Goal: Task Accomplishment & Management: Manage account settings

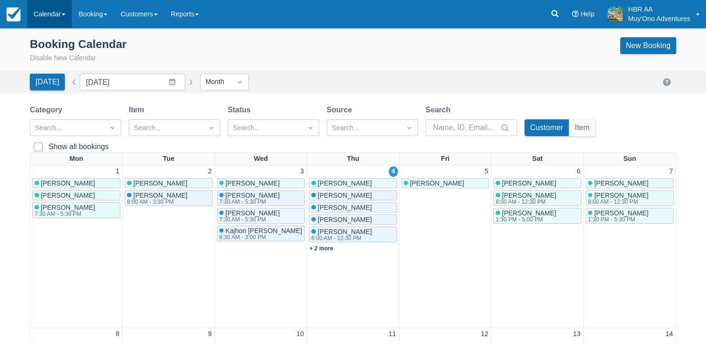
click at [54, 22] on link "Calendar" at bounding box center [49, 14] width 45 height 28
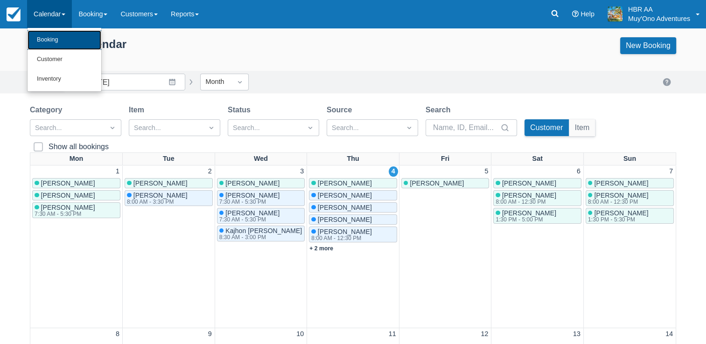
click at [51, 36] on link "Booking" at bounding box center [65, 40] width 74 height 20
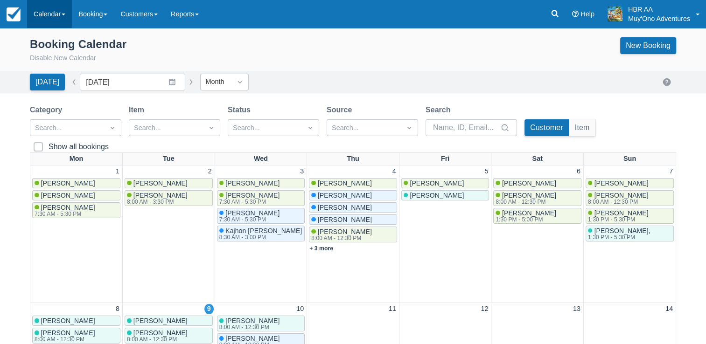
click at [70, 20] on link "Calendar" at bounding box center [49, 14] width 45 height 28
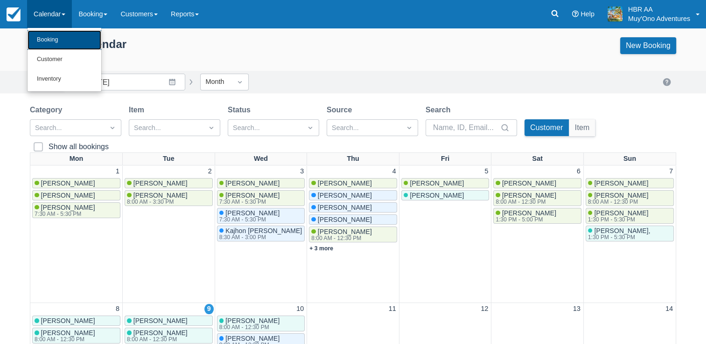
click at [43, 42] on link "Booking" at bounding box center [65, 40] width 74 height 20
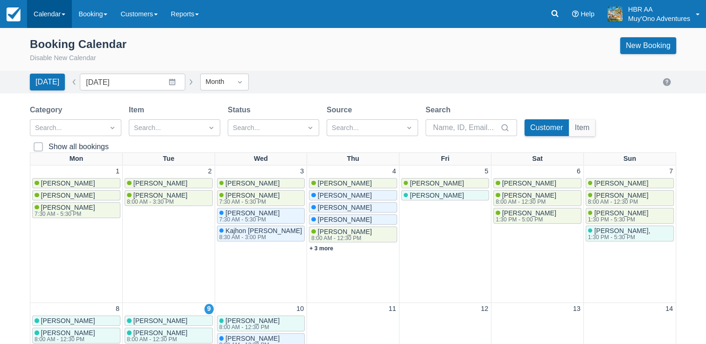
click at [56, 7] on link "Calendar" at bounding box center [49, 14] width 45 height 28
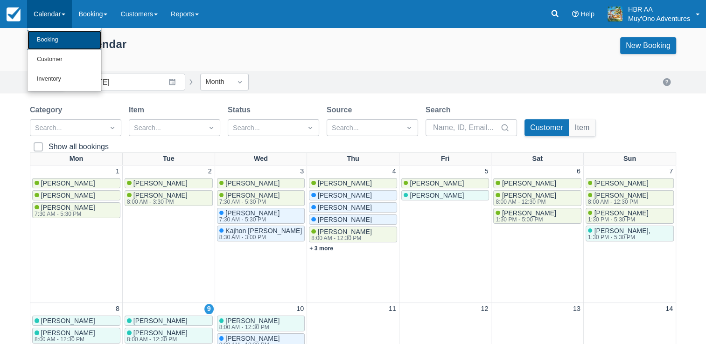
click at [54, 45] on link "Booking" at bounding box center [65, 40] width 74 height 20
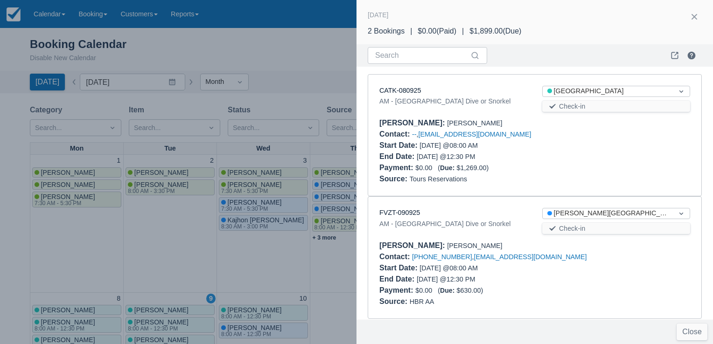
click at [644, 46] on div "Search Daily Manifest" at bounding box center [535, 55] width 357 height 22
click at [647, 35] on div "2 Bookings | $0.00 ( Paid ) | $1,899.00 ( Due )" at bounding box center [535, 31] width 334 height 11
click at [621, 165] on div "Payment : $0.00 ( Due: $1,269.00 )" at bounding box center [534, 167] width 311 height 11
click at [400, 213] on link "FVZT-090925" at bounding box center [399, 212] width 41 height 7
click at [320, 56] on div at bounding box center [356, 172] width 713 height 344
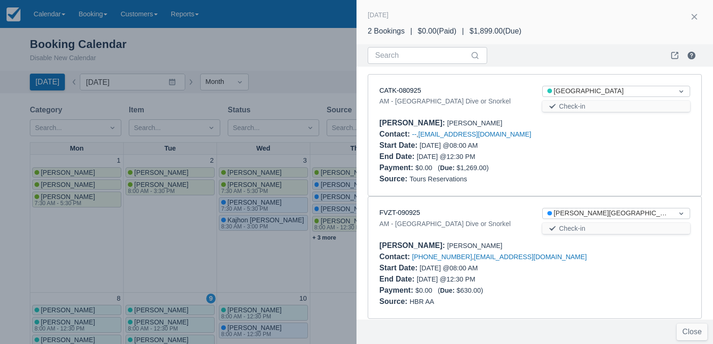
click at [320, 56] on div "Booking Calendar Disable New Calendar New Booking" at bounding box center [356, 50] width 653 height 26
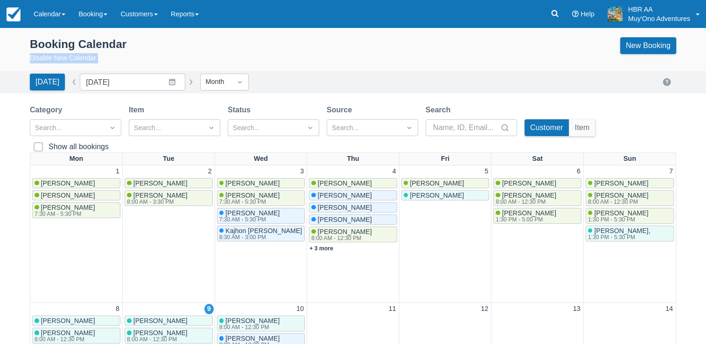
click at [320, 56] on div "Booking Calendar Disable New Calendar New Booking" at bounding box center [353, 50] width 646 height 26
